Goal: Find specific page/section: Find specific page/section

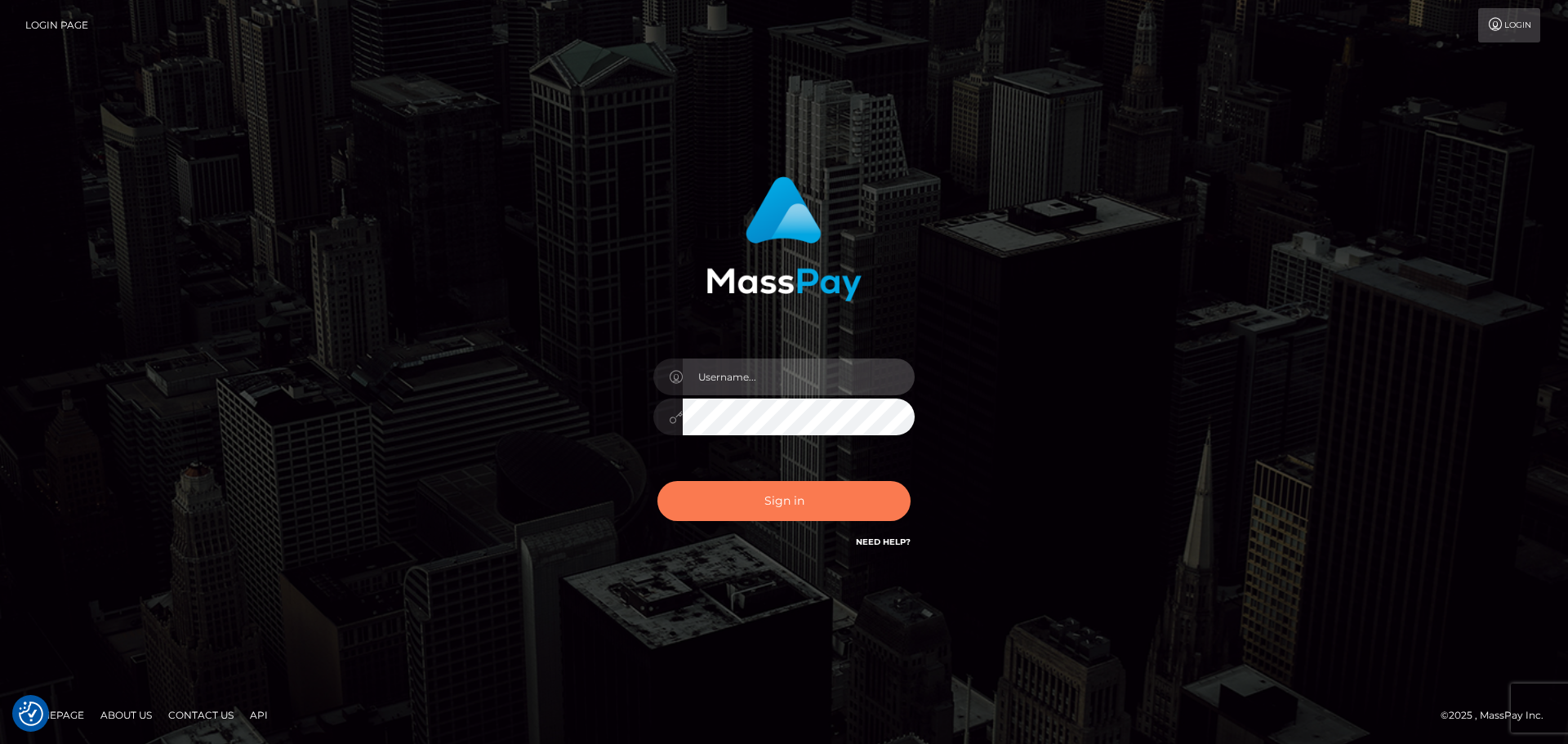
type input "Bedis"
click at [788, 504] on button "Sign in" at bounding box center [784, 501] width 253 height 40
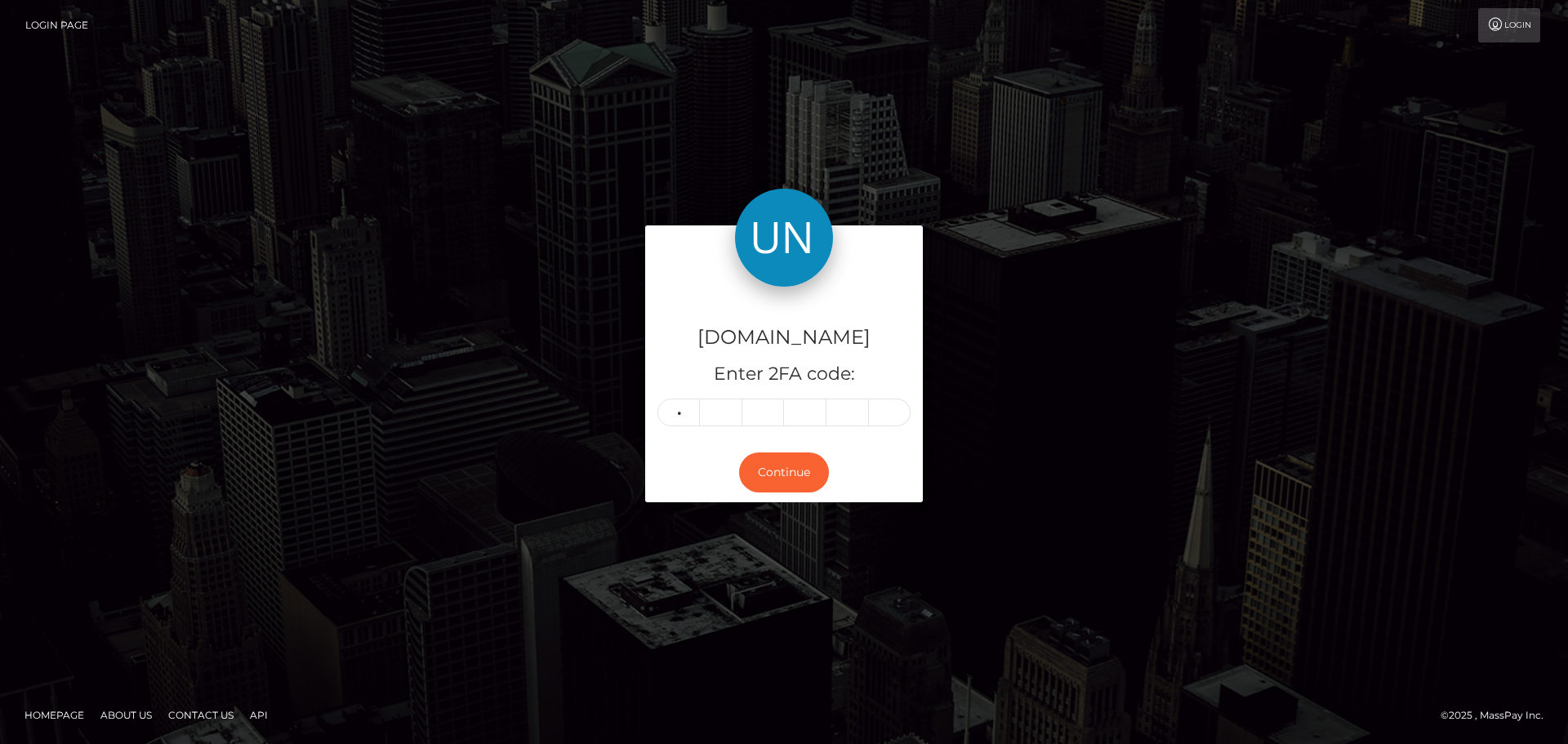
type input "4"
type input "5"
type input "2"
type input "4"
type input "5"
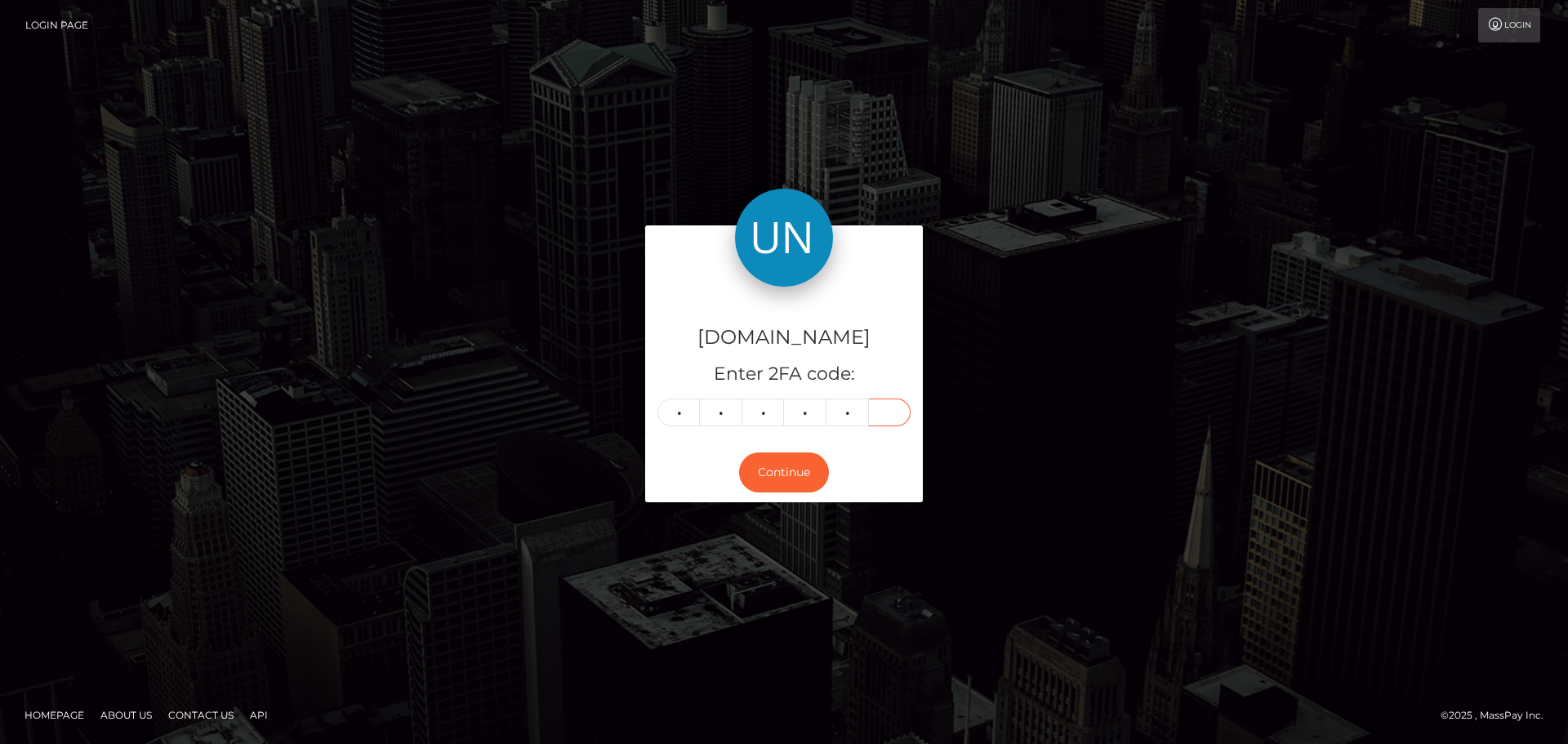
type input "6"
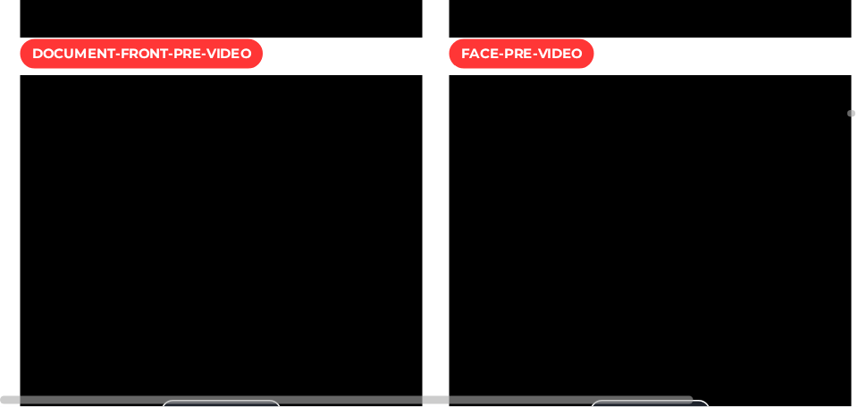
scroll to position [215, 250]
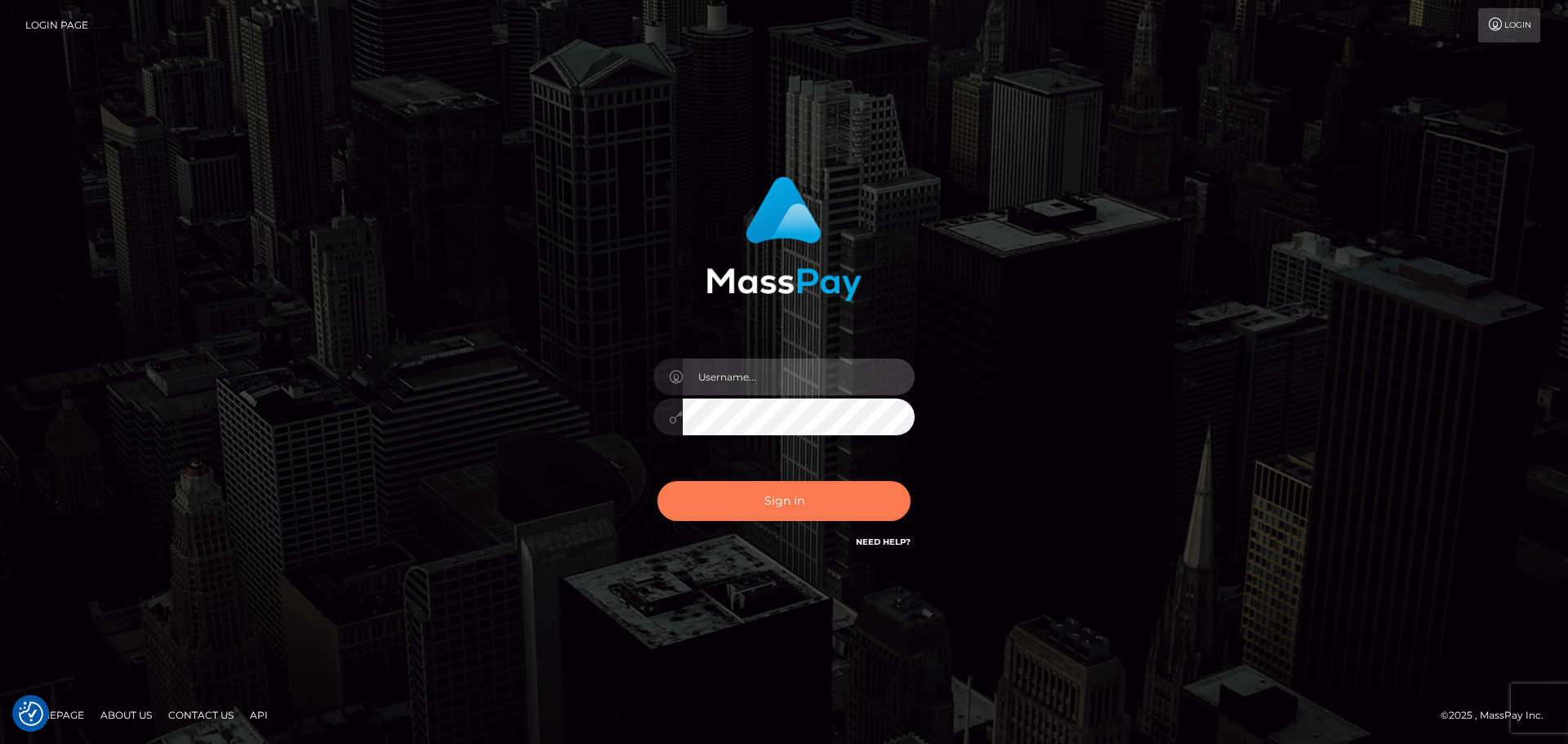
type input "Bedis"
click at [783, 500] on button "Sign in" at bounding box center [784, 501] width 253 height 40
type input "Bedis"
click at [783, 500] on button "Sign in" at bounding box center [784, 501] width 253 height 40
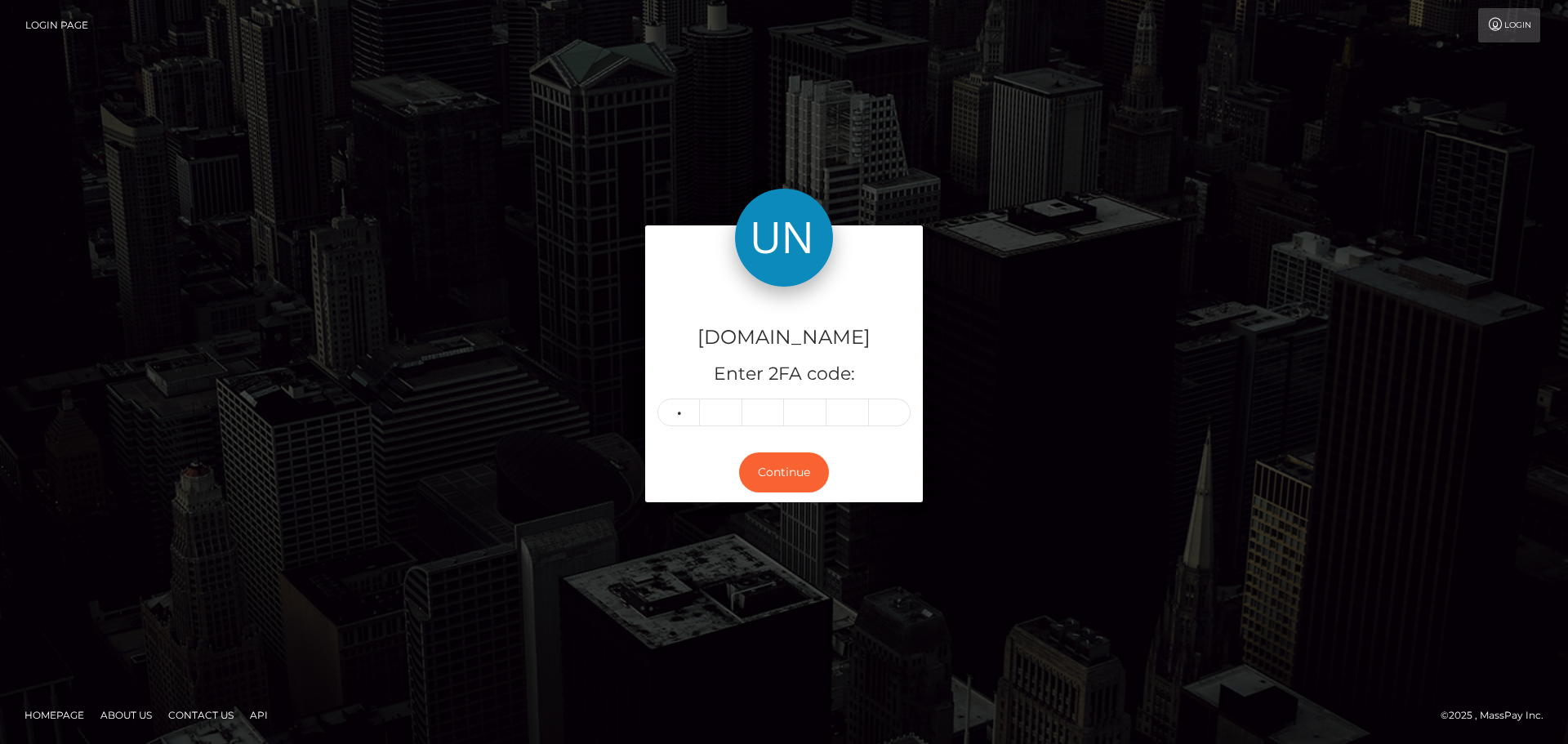
type input "8"
type input "0"
type input "9"
type input "5"
type input "8"
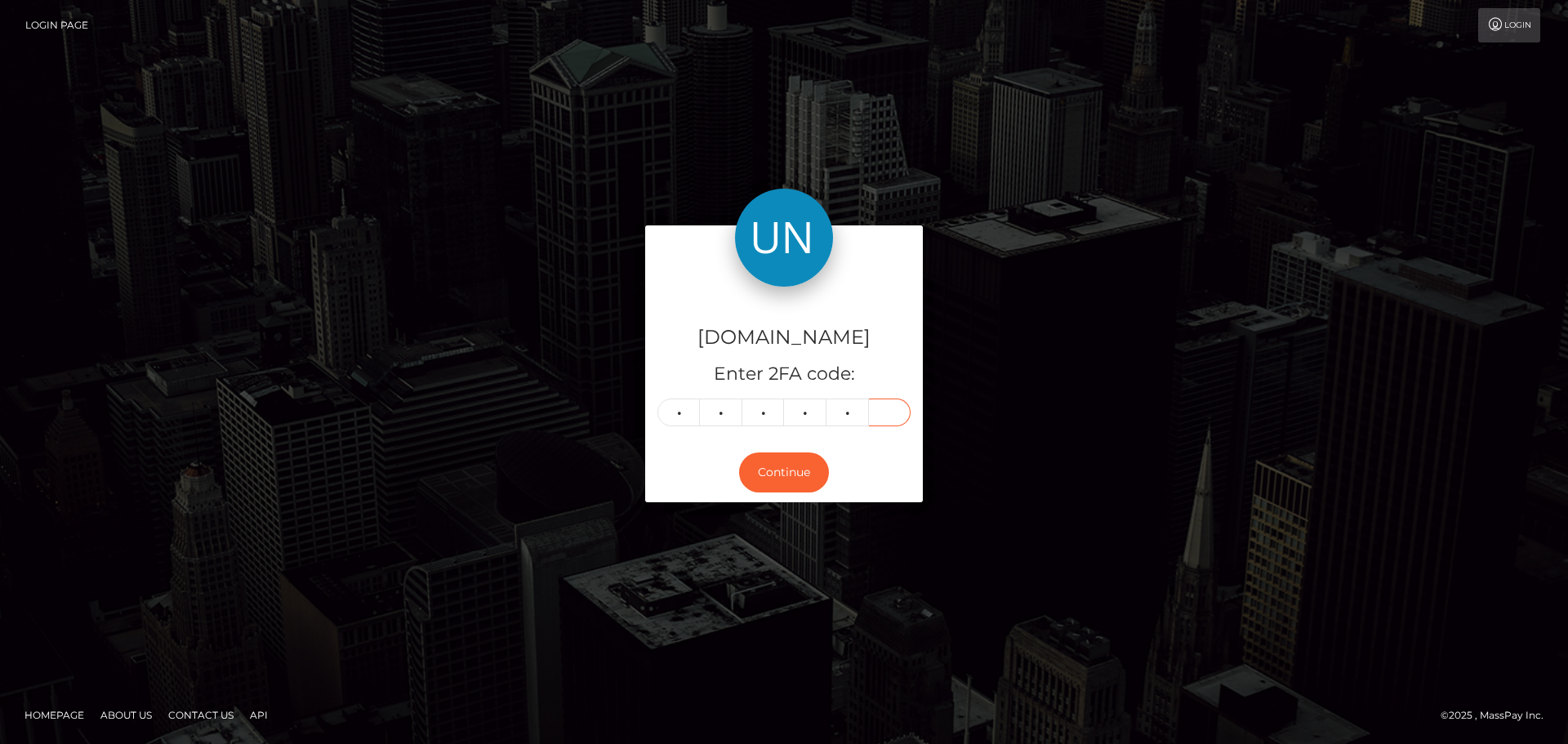
type input "1"
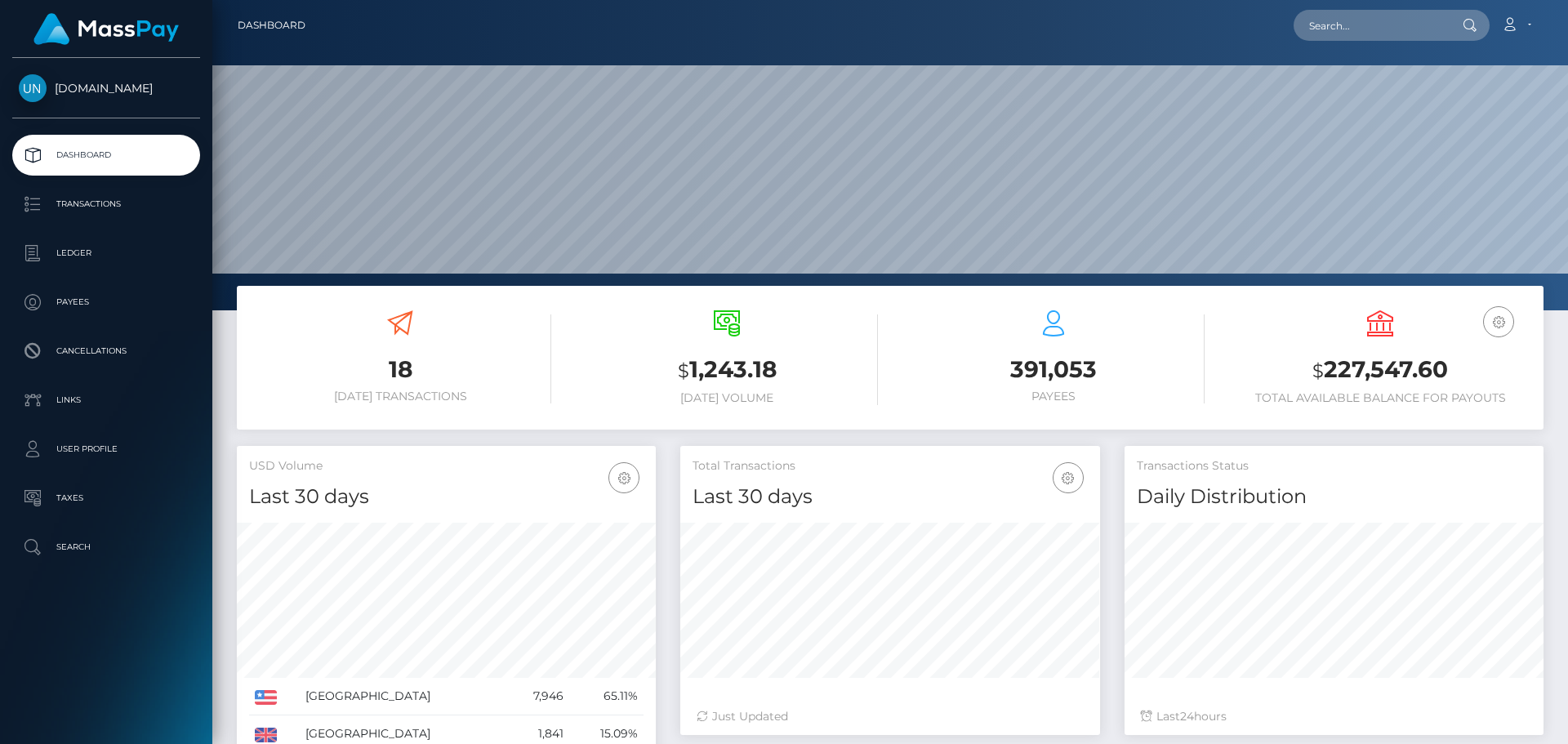
scroll to position [310, 1355]
click at [1326, 27] on input "text" at bounding box center [1370, 26] width 153 height 31
paste input "leannelaura26@hotmail.com"
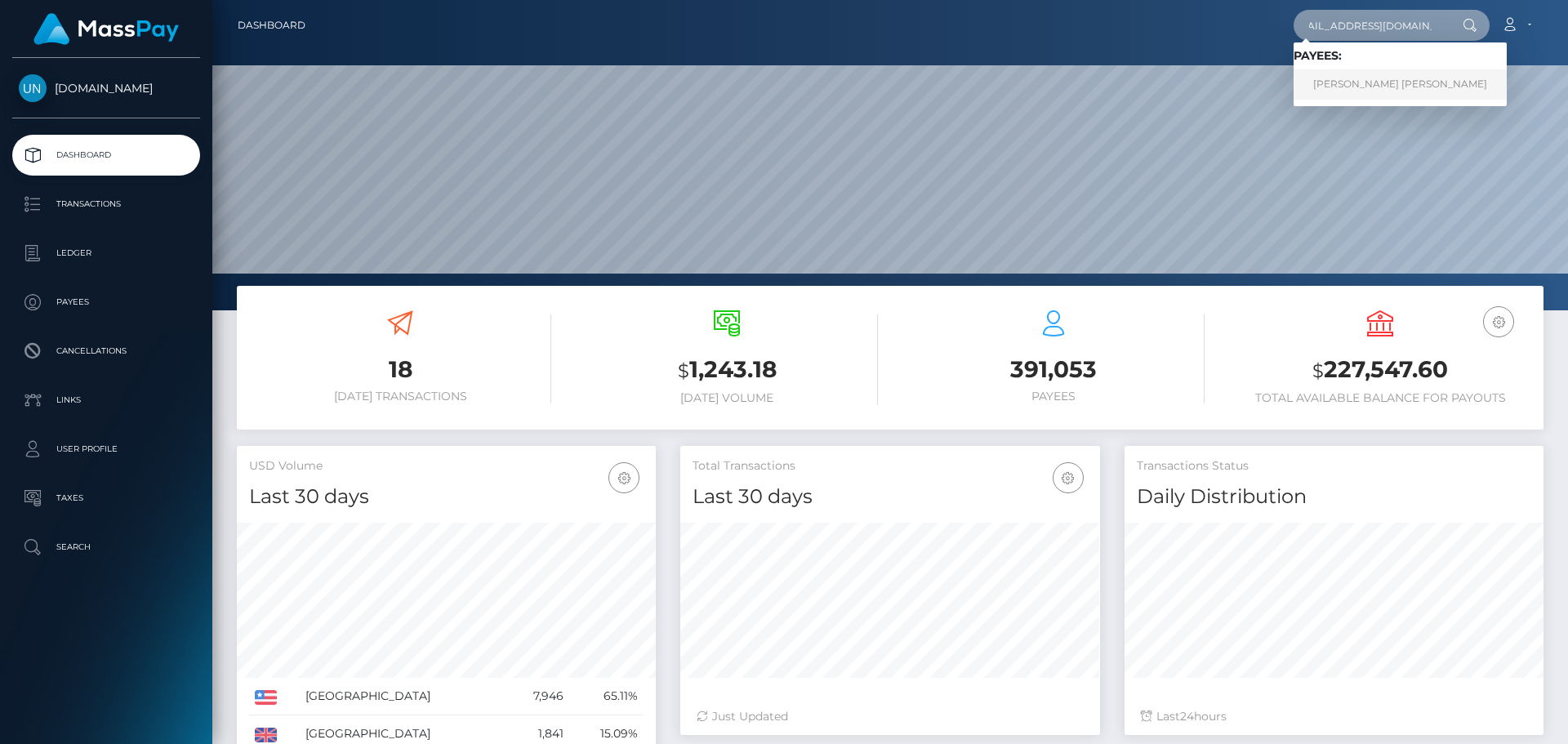
type input "leannelaura26@hotmail.com"
click at [1357, 90] on link "SIMONE LEANNE L LAMBERT" at bounding box center [1399, 84] width 213 height 30
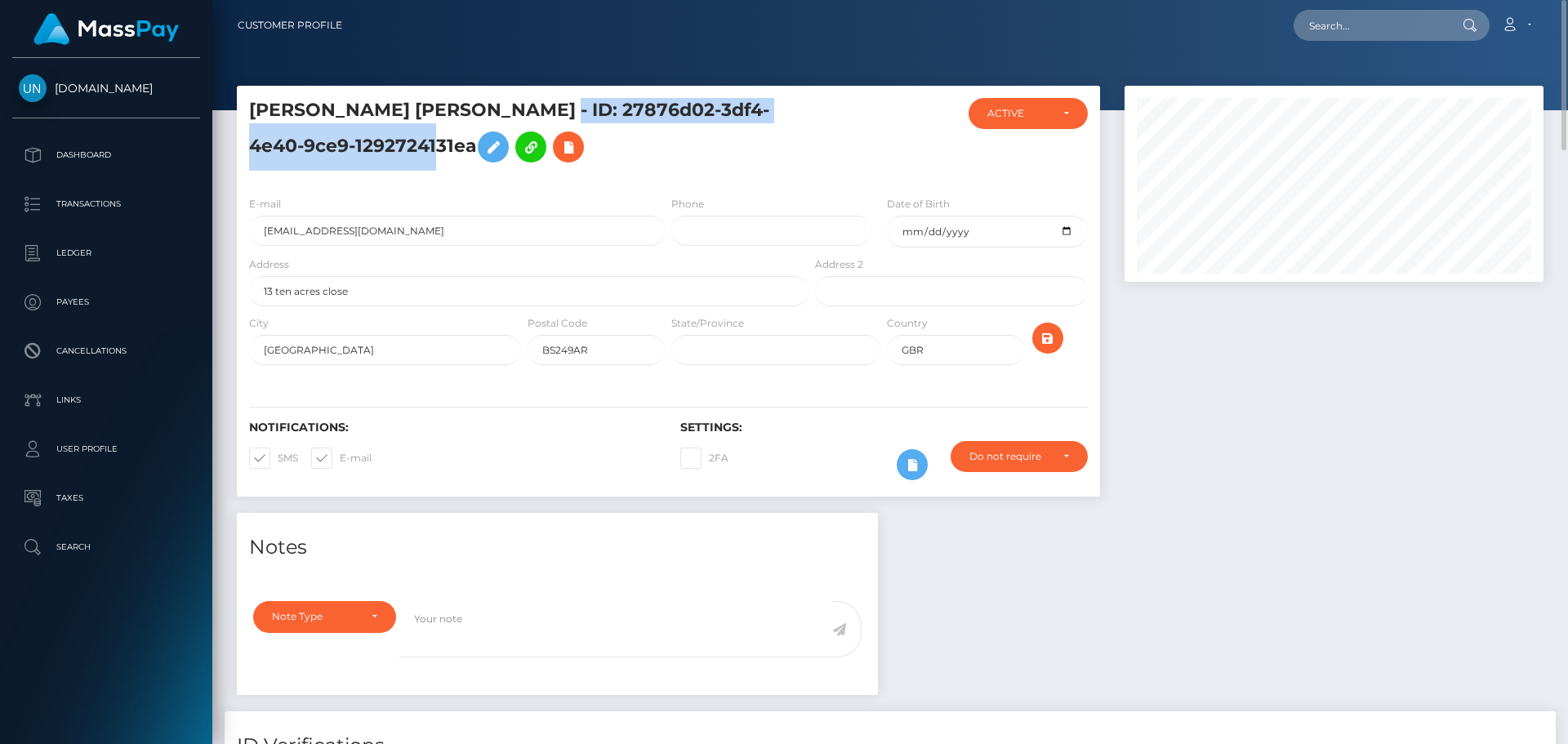
drag, startPoint x: 536, startPoint y: 104, endPoint x: 417, endPoint y: 139, distance: 124.0
click at [417, 139] on h5 "SIMONE LEANNE L LAMBERT - ID: 27876d02-3df4-4e40-9ce9-1292724131ea" at bounding box center [524, 134] width 551 height 73
copy h5 "ID: 27876d02-3df4-4e40-9ce9-1292724131ea"
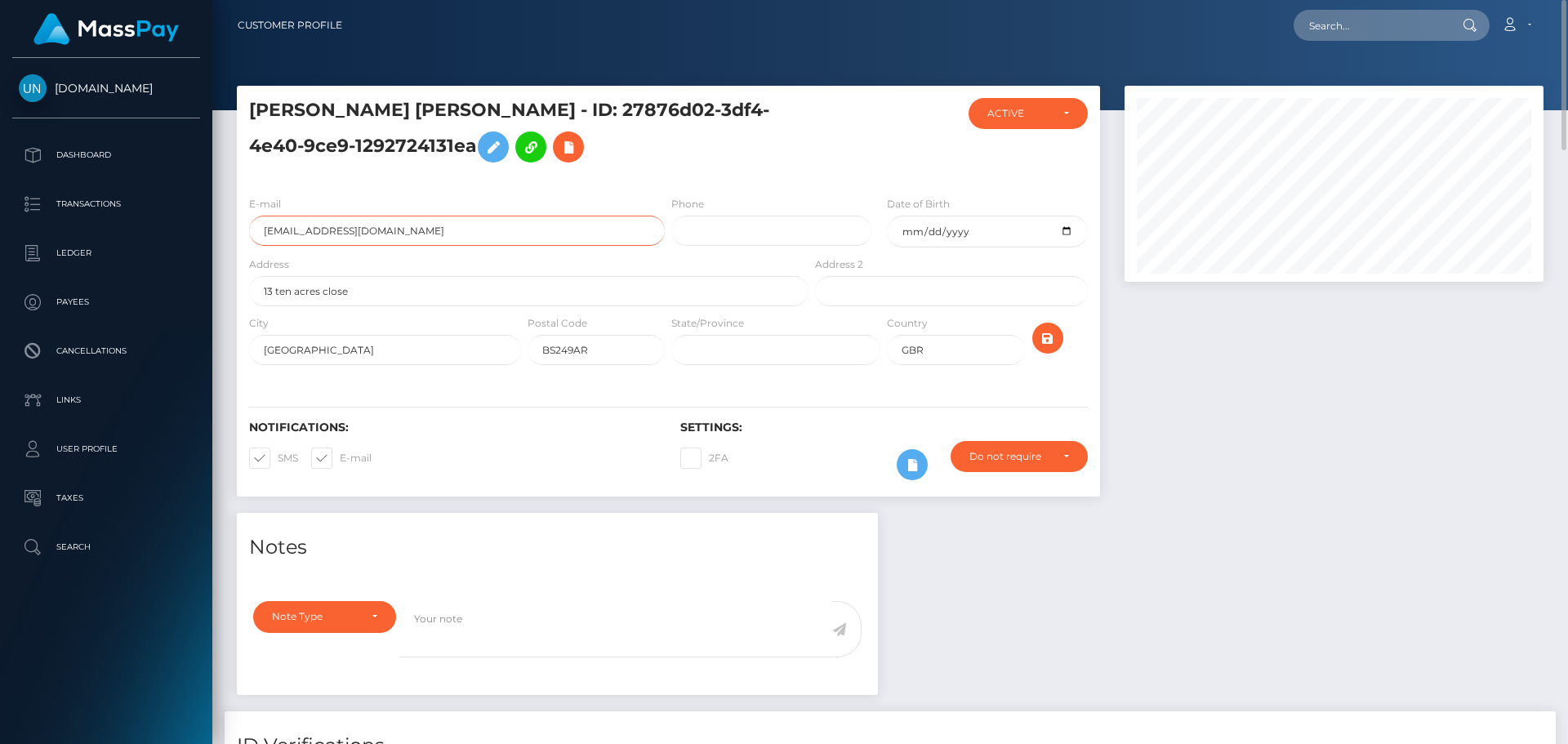
click at [432, 231] on input "leannelaura26@hotmail.com" at bounding box center [457, 230] width 416 height 30
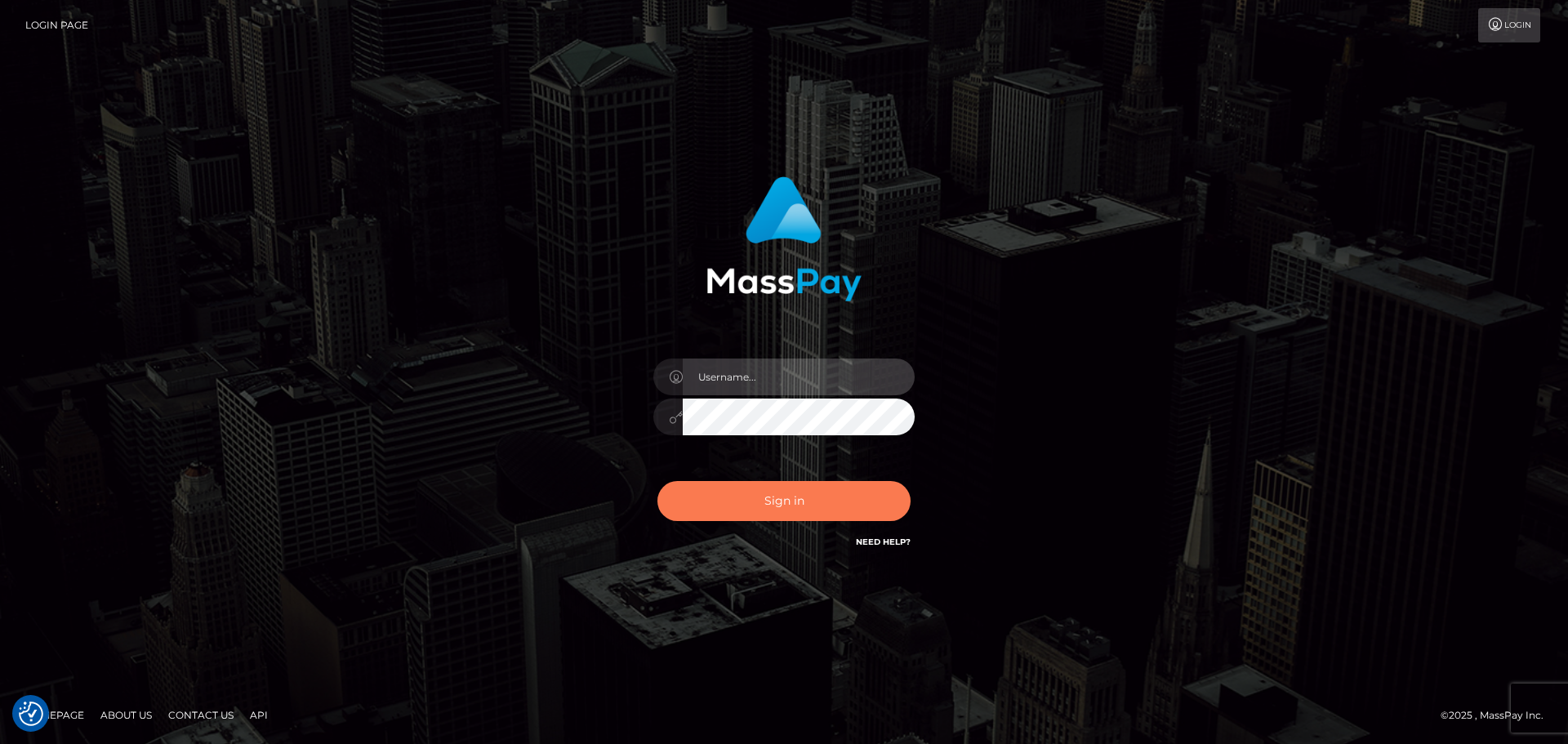
type input "Bedis"
click at [786, 505] on button "Sign in" at bounding box center [784, 501] width 253 height 40
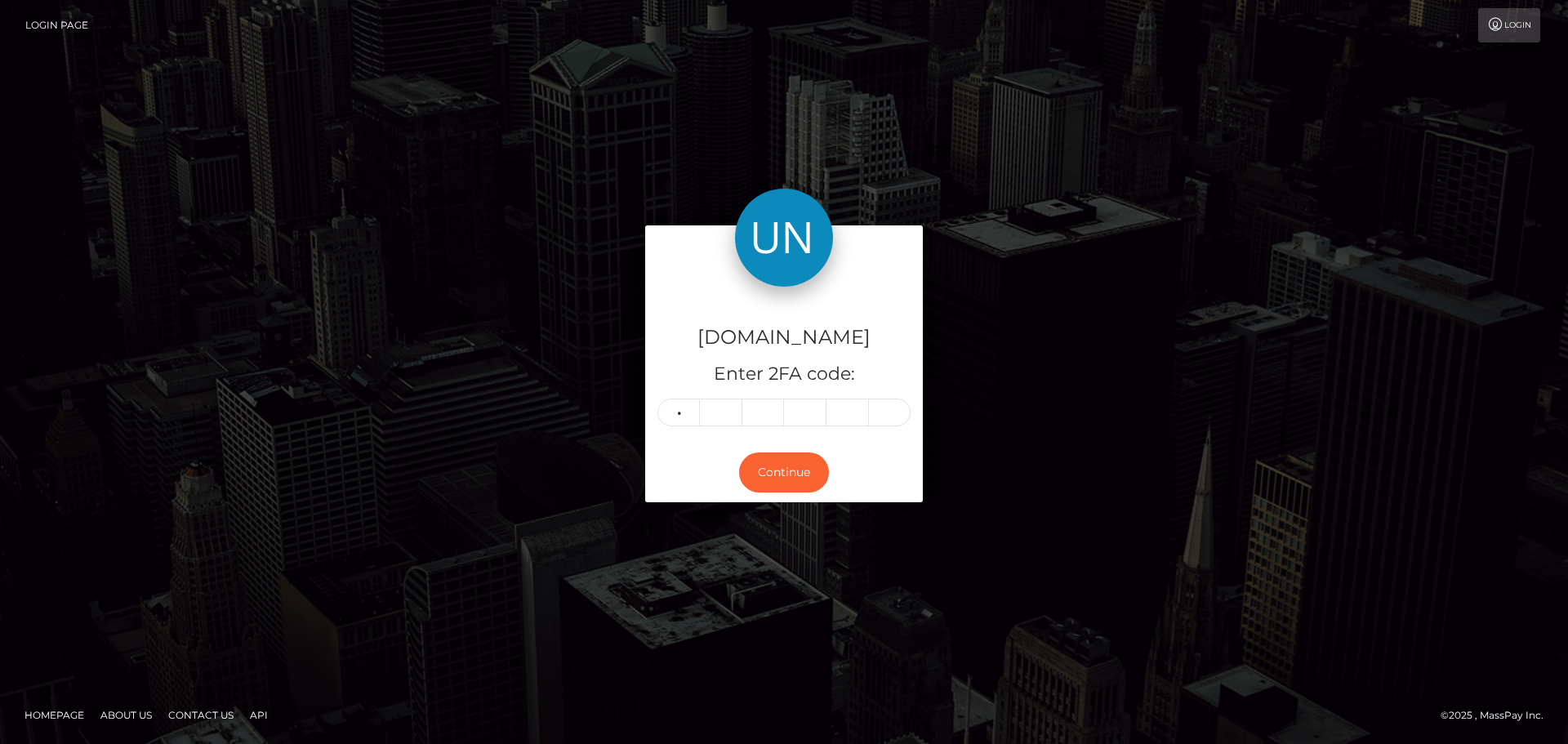
type input "8"
type input "2"
type input "8"
type input "0"
type input "4"
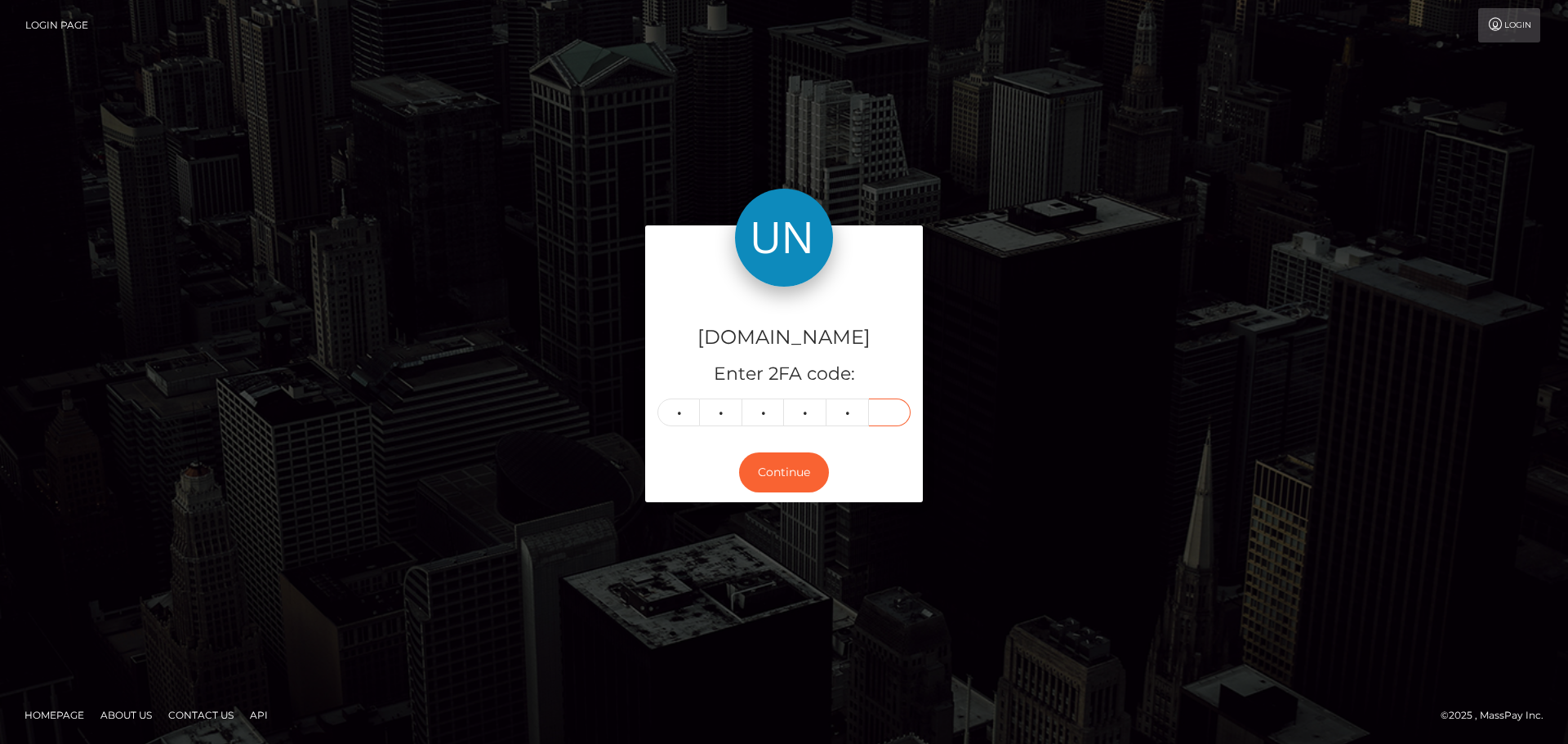
type input "9"
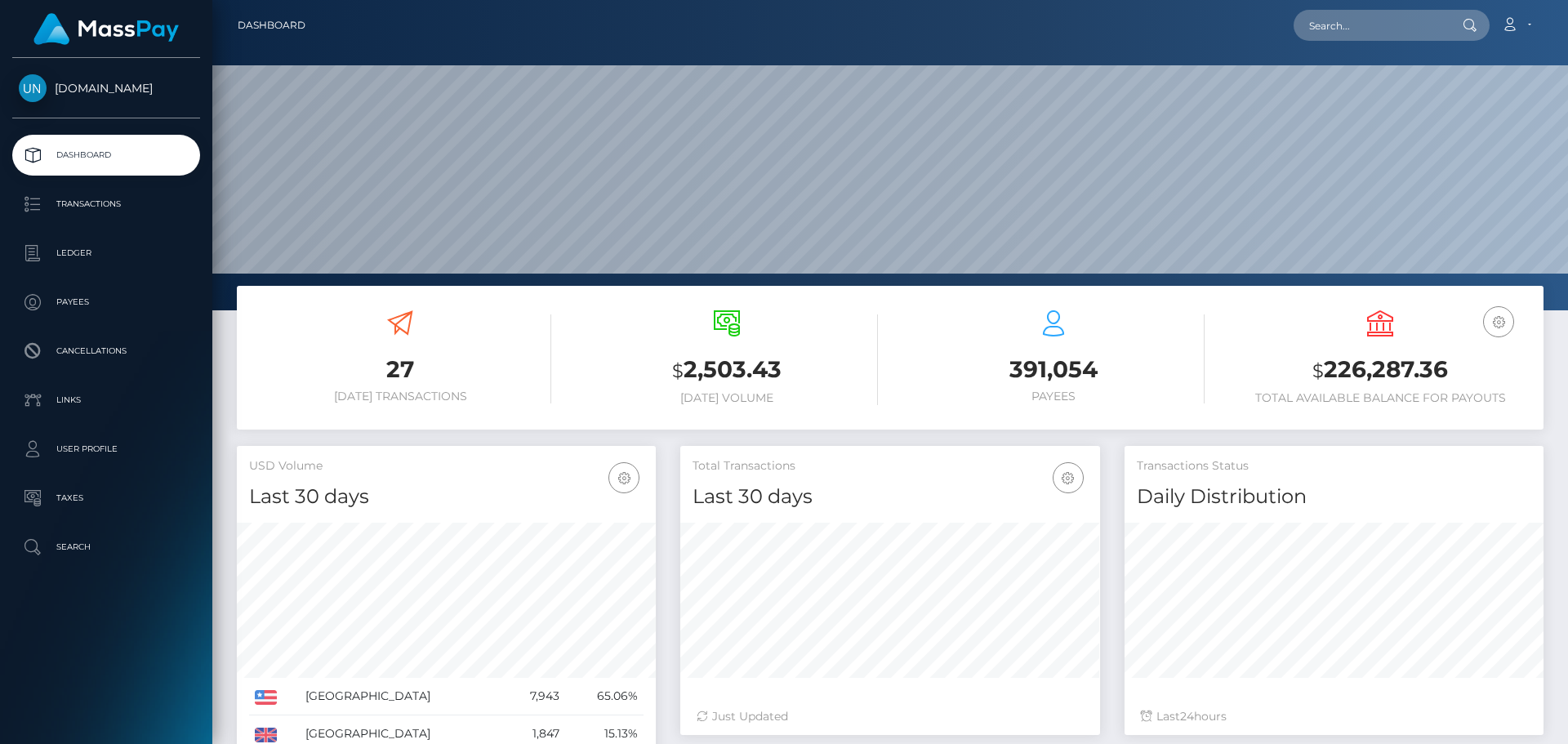
scroll to position [289, 420]
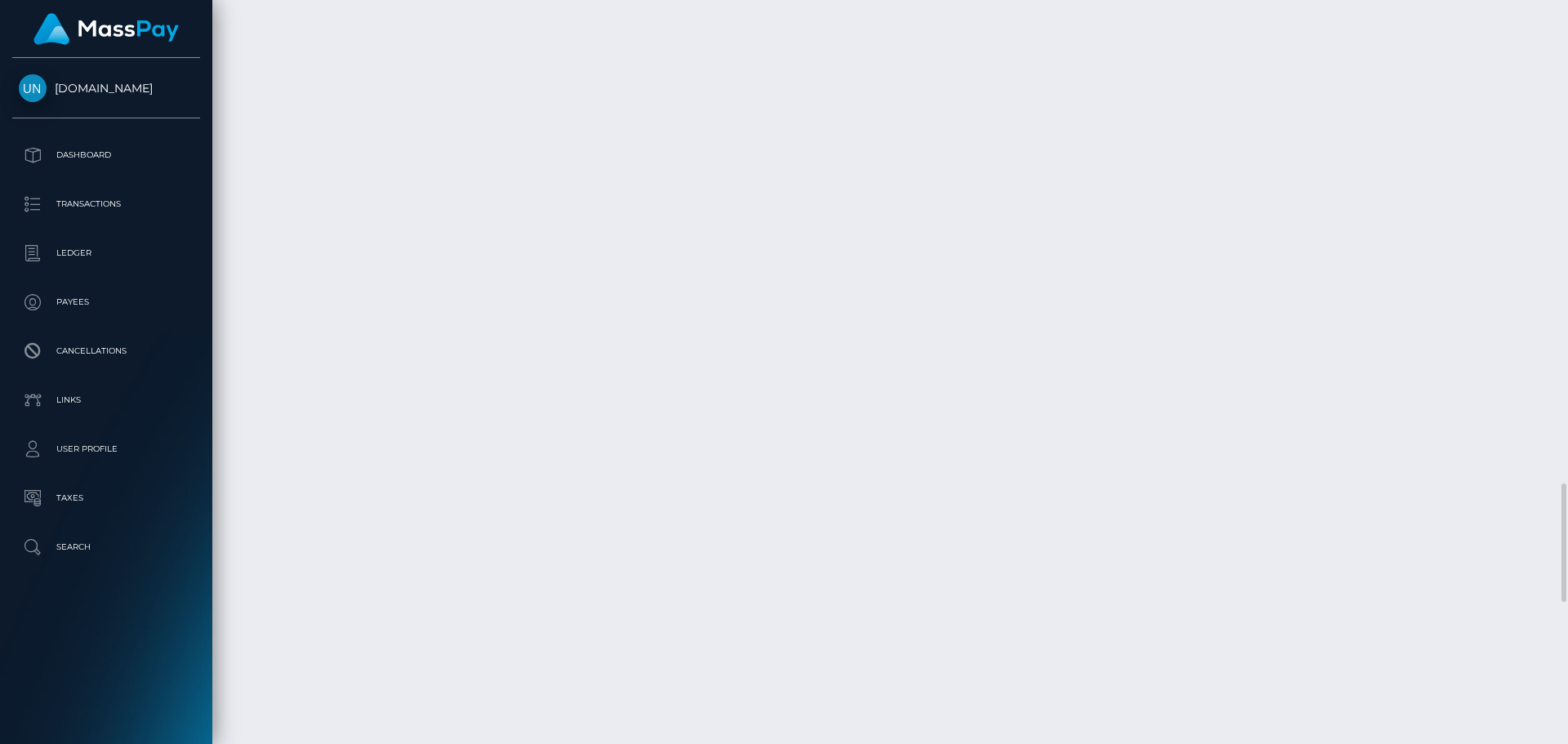
scroll to position [196, 420]
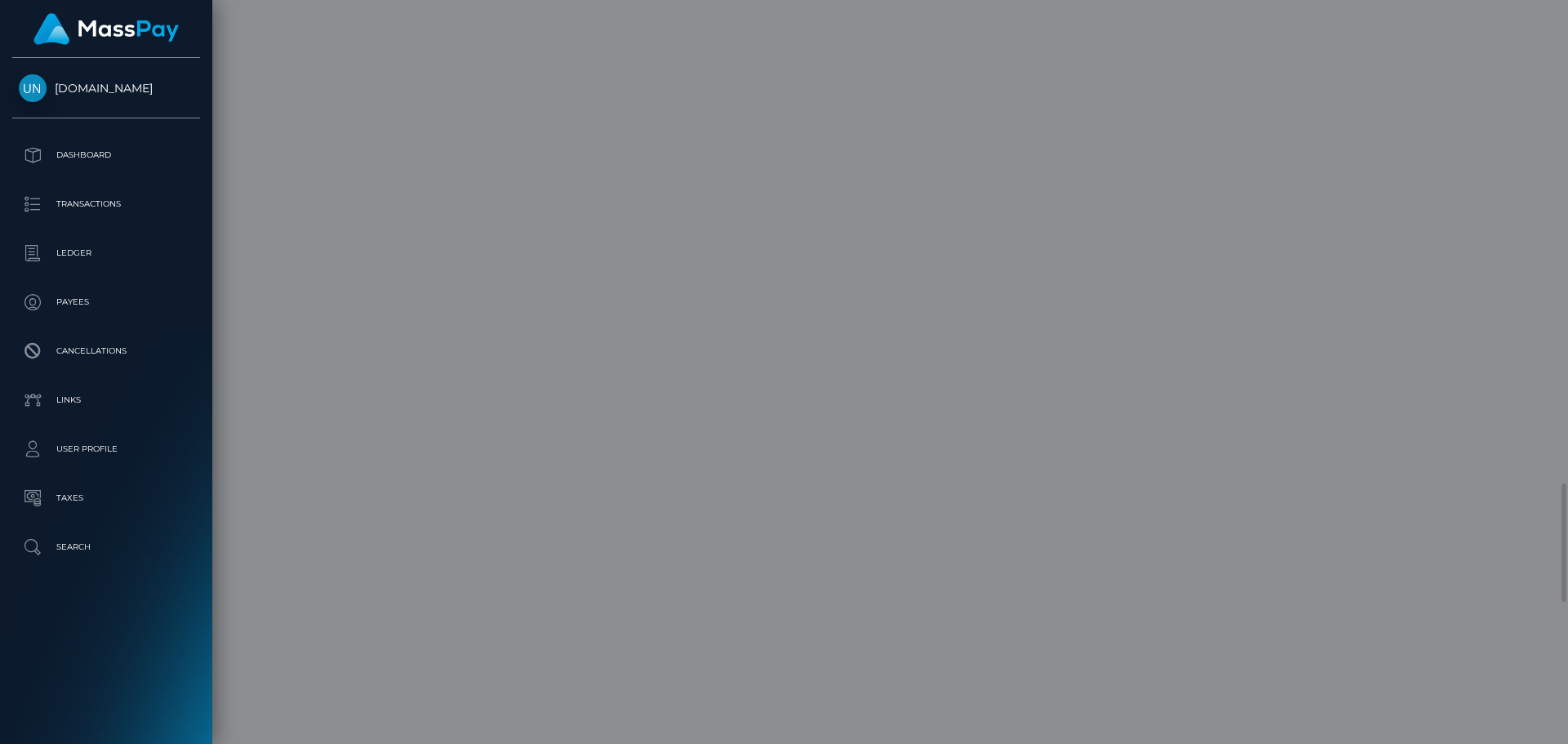
scroll to position [0, 0]
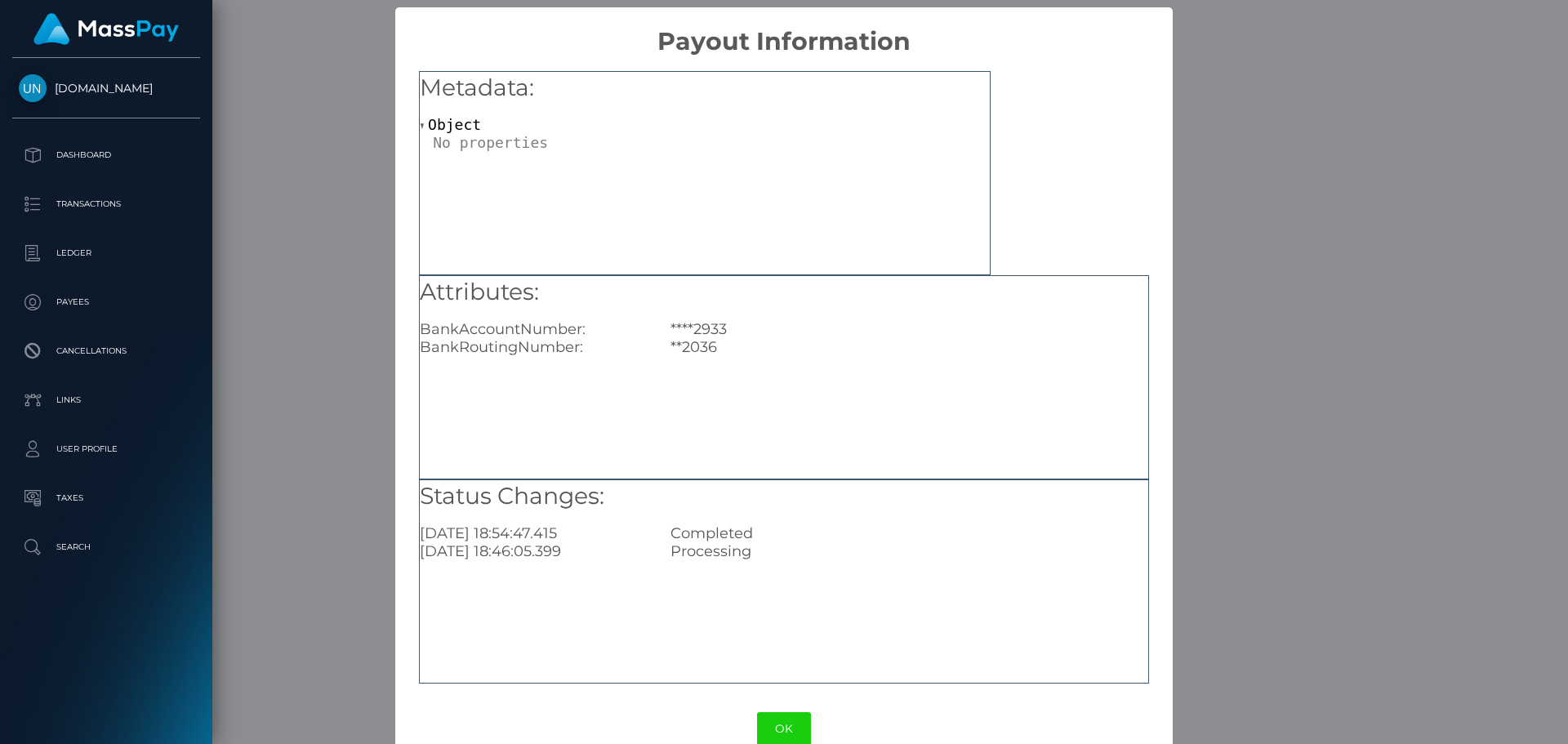
click at [1346, 452] on div "× Payout Information Metadata: Object Attributes: BankAccountNumber: ****2933 B…" at bounding box center [784, 372] width 1568 height 744
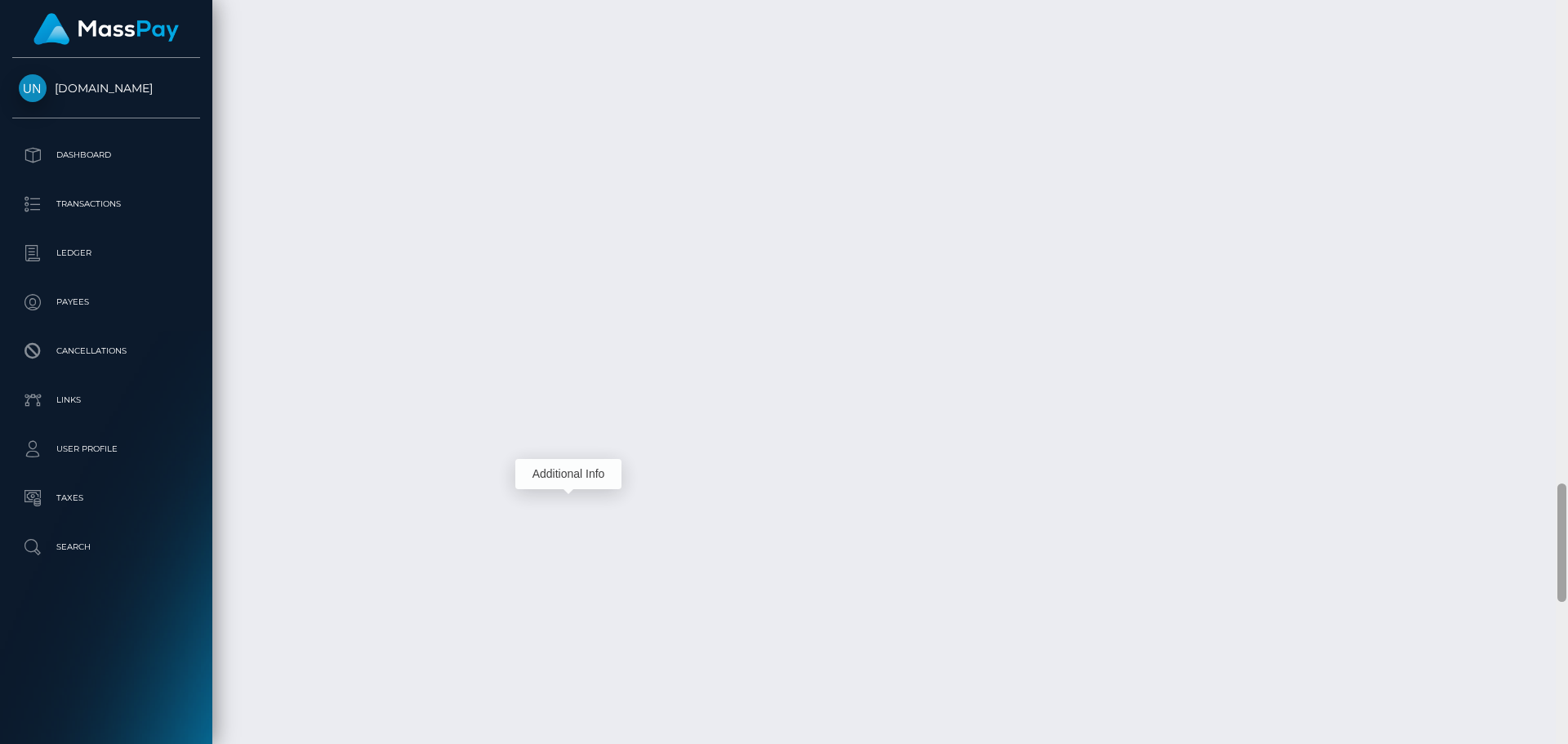
scroll to position [196, 420]
